Goal: Check status: Check status

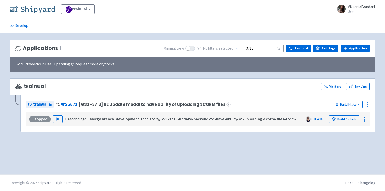
click at [31, 9] on img at bounding box center [32, 9] width 45 height 9
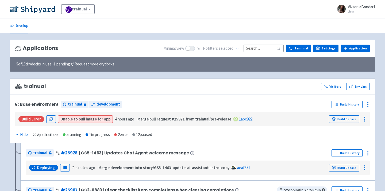
click at [260, 50] on input at bounding box center [264, 48] width 40 height 7
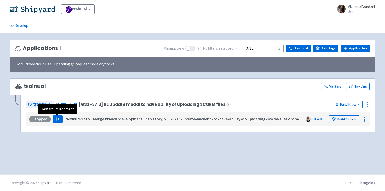
type input "3718"
click at [55, 116] on button "Play" at bounding box center [58, 119] width 10 height 7
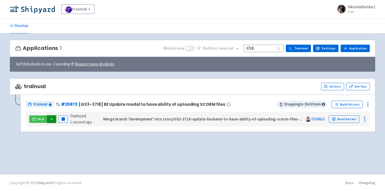
click at [51, 121] on button "button" at bounding box center [51, 119] width 9 height 7
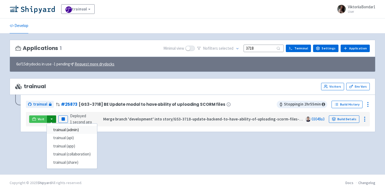
click at [61, 131] on link "trainual (admin)" at bounding box center [72, 130] width 50 height 8
